Goal: Information Seeking & Learning: Learn about a topic

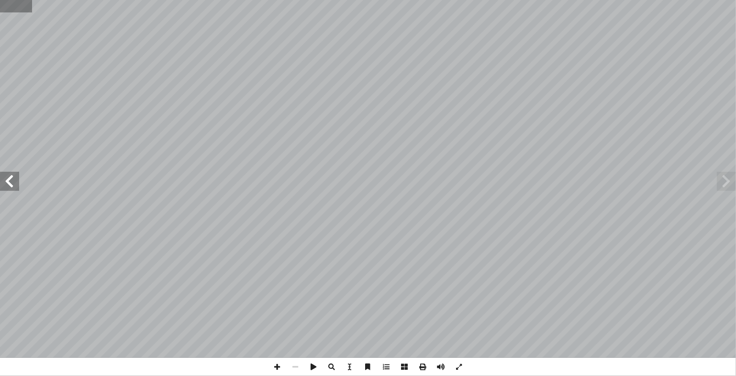
click at [8, 6] on input "text" at bounding box center [16, 6] width 32 height 12
type input "**"
click at [275, 363] on span at bounding box center [277, 367] width 18 height 18
click at [297, 364] on span at bounding box center [295, 367] width 18 height 18
click at [10, 185] on span at bounding box center [9, 181] width 19 height 19
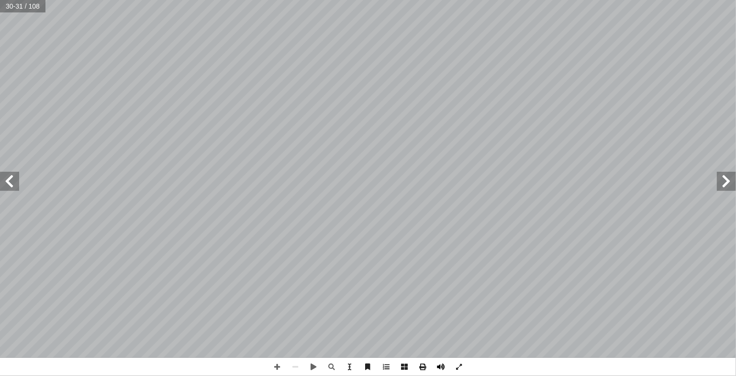
click at [443, 366] on span at bounding box center [440, 367] width 18 height 18
click at [277, 370] on span at bounding box center [277, 367] width 18 height 18
click at [280, 367] on span at bounding box center [277, 367] width 18 height 18
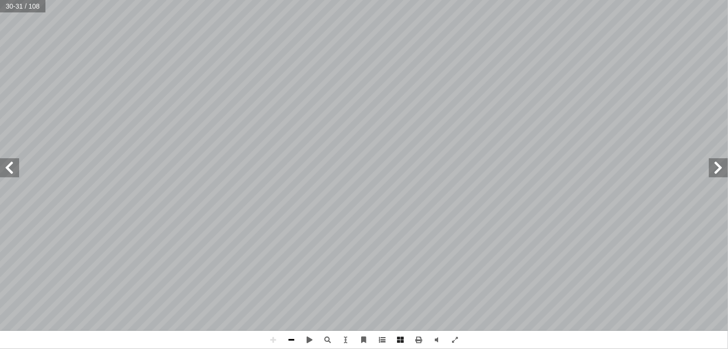
click at [293, 340] on span at bounding box center [291, 340] width 18 height 18
click at [275, 341] on span at bounding box center [273, 340] width 18 height 18
